Goal: Find specific page/section

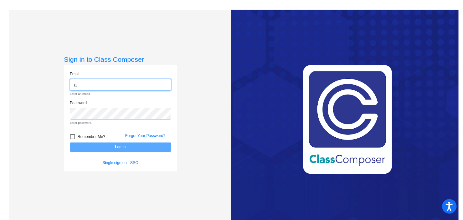
type input "[EMAIL_ADDRESS][DOMAIN_NAME]"
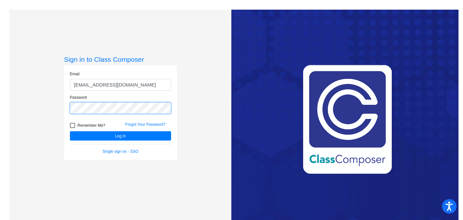
click at [70, 131] on button "Log In" at bounding box center [120, 135] width 101 height 9
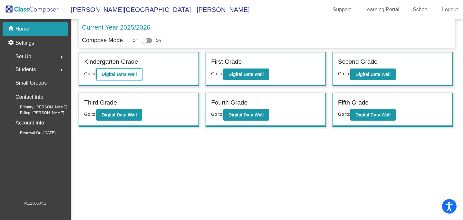
click at [137, 73] on b "Digital Data Wall" at bounding box center [119, 74] width 35 height 5
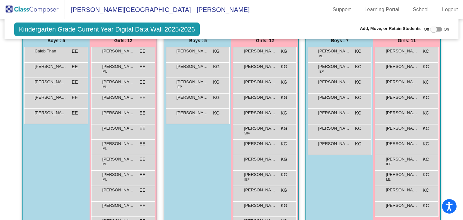
scroll to position [152, 0]
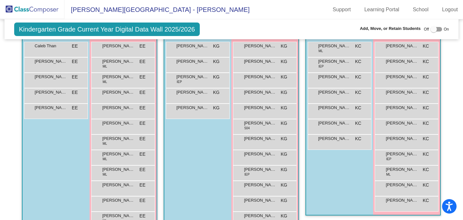
click at [38, 13] on img at bounding box center [32, 9] width 64 height 19
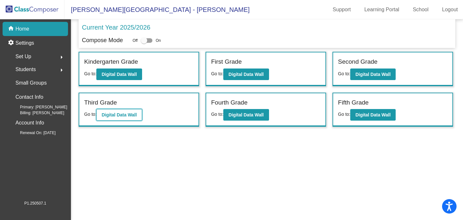
click at [134, 116] on b "Digital Data Wall" at bounding box center [119, 114] width 35 height 5
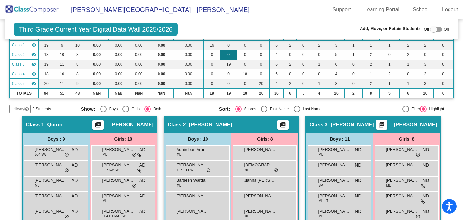
scroll to position [58, 0]
